Goal: Task Accomplishment & Management: Complete application form

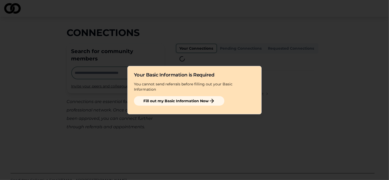
click at [176, 99] on button "Fill out my Basic Information Now" at bounding box center [179, 100] width 91 height 9
